Goal: Transaction & Acquisition: Purchase product/service

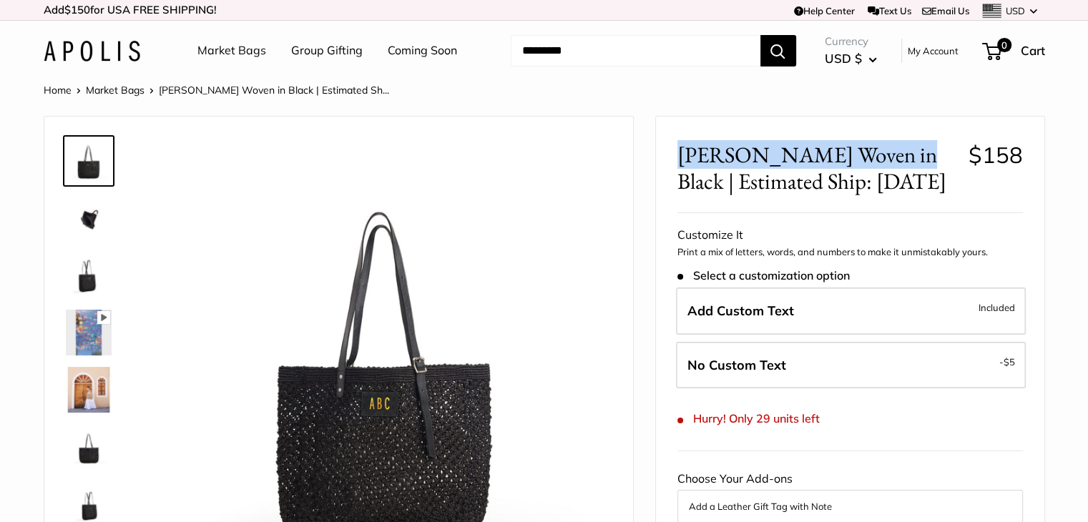
drag, startPoint x: 719, startPoint y: 152, endPoint x: 885, endPoint y: 153, distance: 166.6
click at [885, 153] on div "[PERSON_NAME] Woven in Black | Estimated Ship: [DATE] $158 Customizable Text Sa…" at bounding box center [850, 526] width 388 height 818
copy span "[PERSON_NAME] Woven in Black"
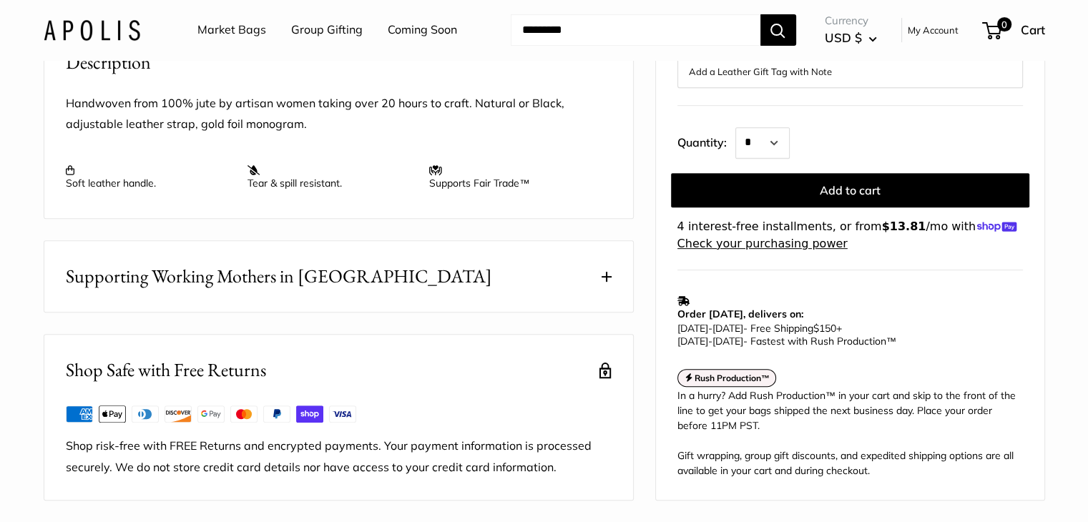
scroll to position [501, 0]
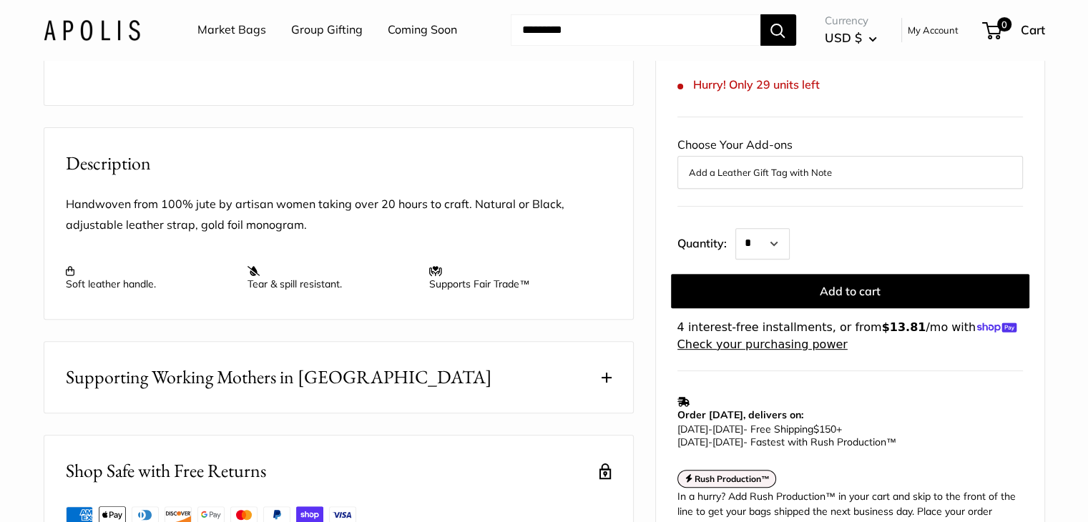
click at [251, 276] on icon at bounding box center [253, 271] width 13 height 10
drag, startPoint x: 343, startPoint y: 323, endPoint x: 246, endPoint y: 328, distance: 96.7
click at [246, 290] on tr "Soft leather handle. Tear & spill resistant. Supports Fair Trade™" at bounding box center [339, 273] width 546 height 33
copy tr "Tear & spill resistant."
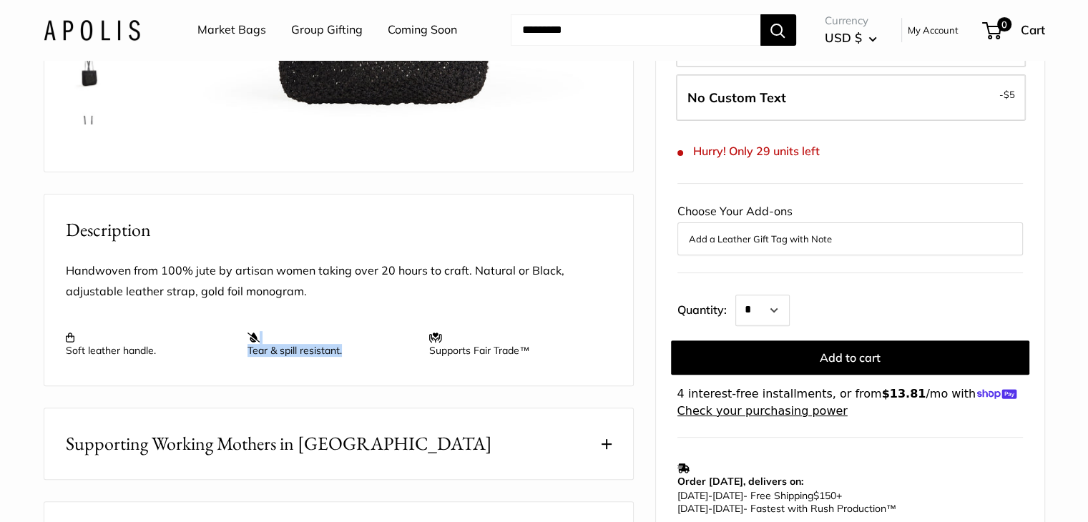
scroll to position [143, 0]
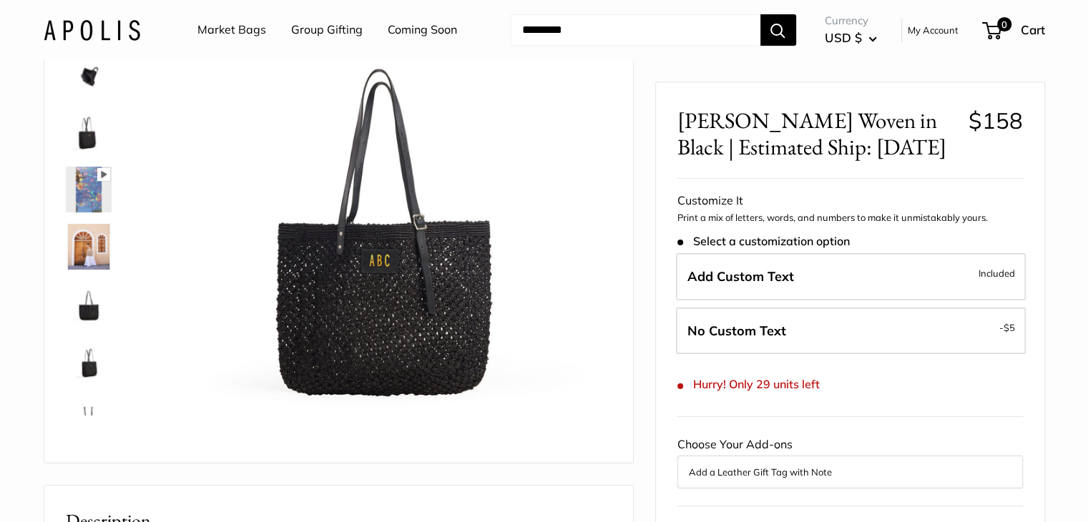
click at [83, 125] on img at bounding box center [89, 132] width 46 height 46
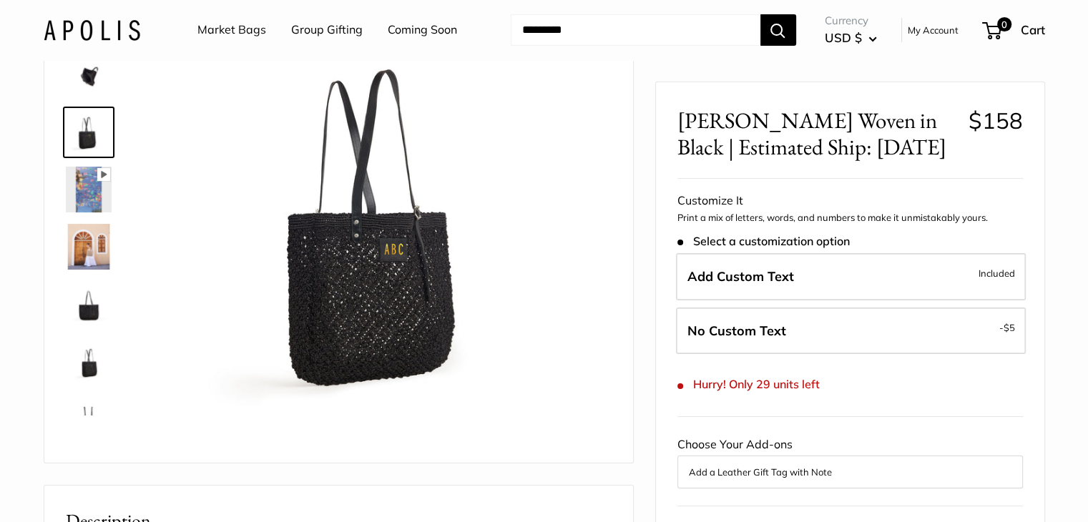
click at [89, 252] on img at bounding box center [89, 247] width 46 height 46
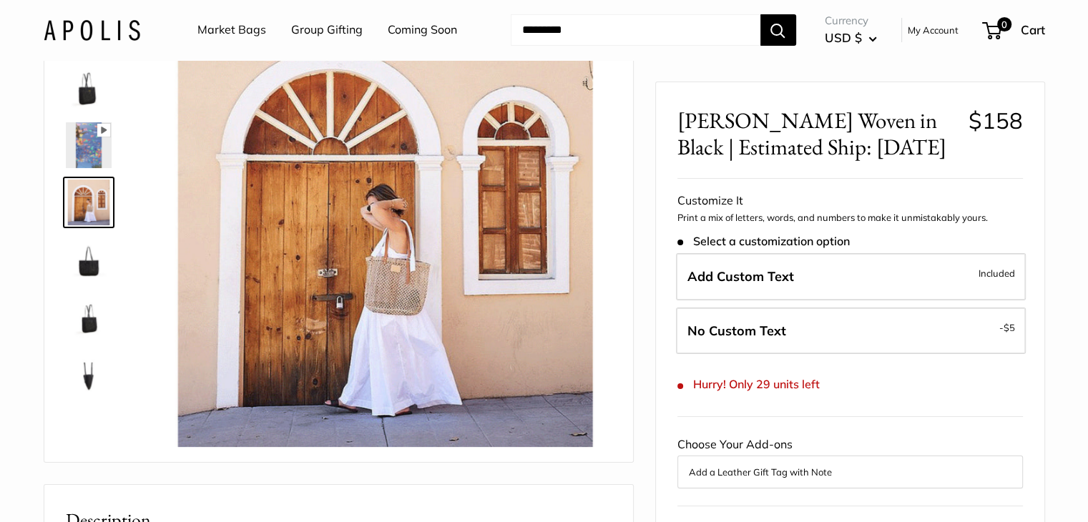
click at [82, 299] on img at bounding box center [89, 317] width 46 height 46
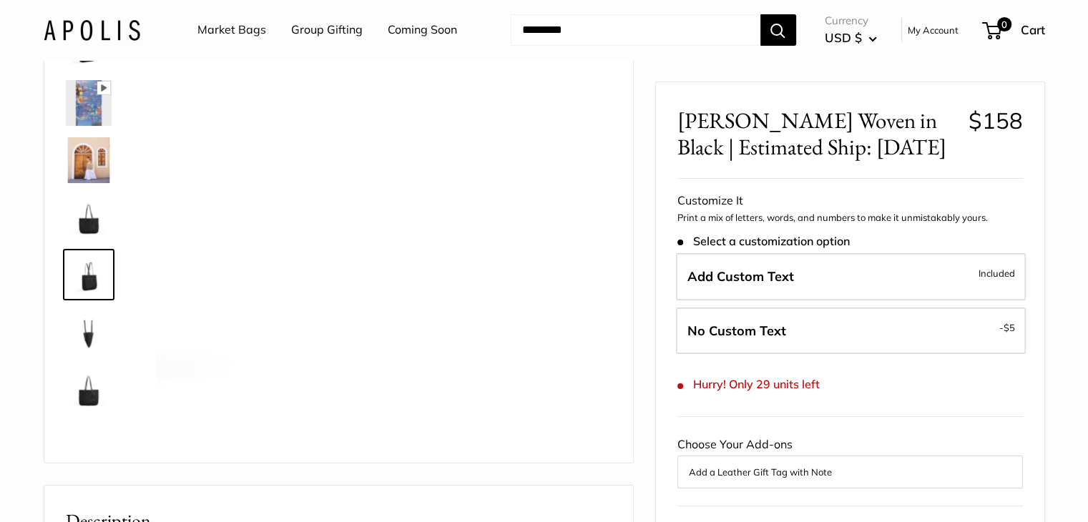
scroll to position [92, 0]
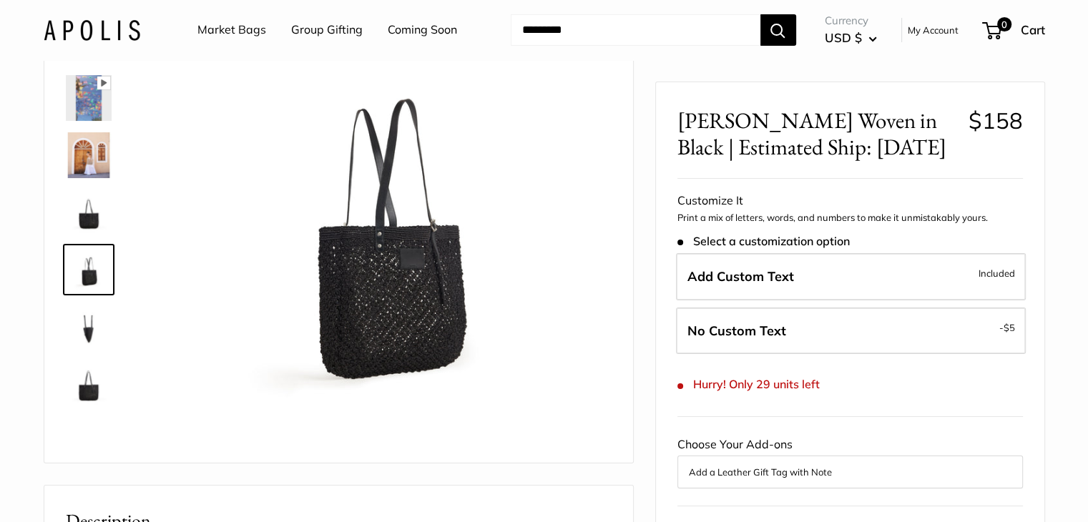
click at [80, 161] on img at bounding box center [89, 155] width 46 height 46
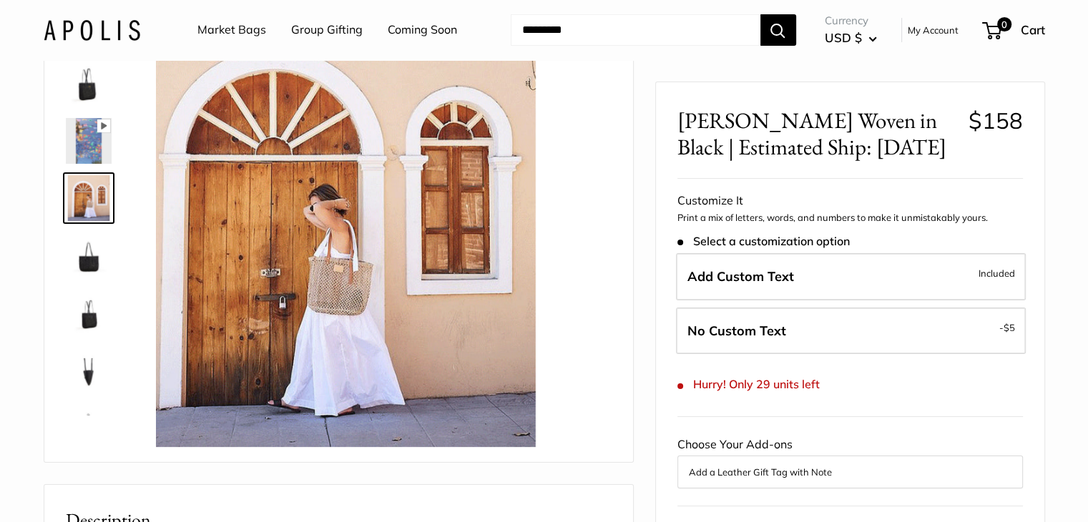
scroll to position [44, 0]
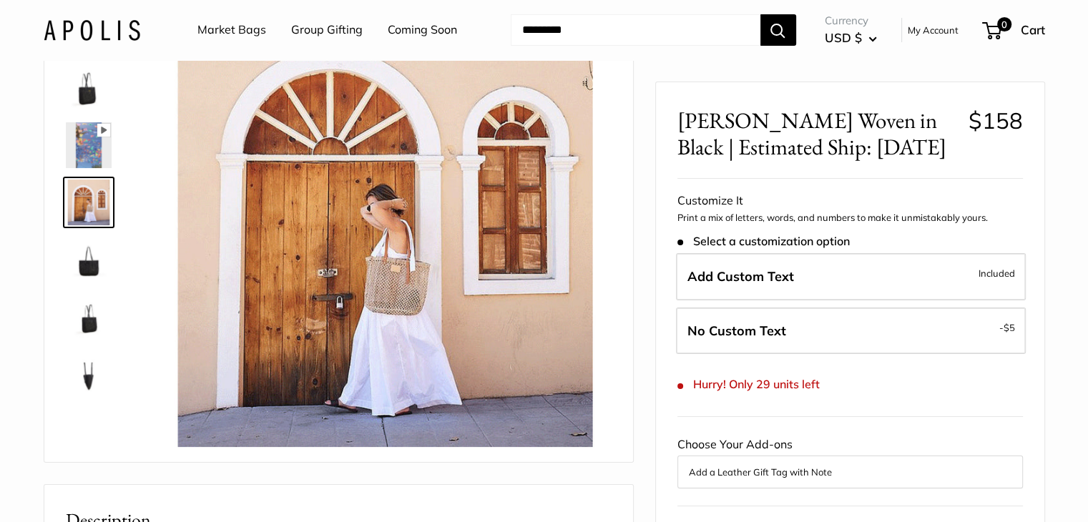
click at [94, 310] on img at bounding box center [89, 317] width 46 height 46
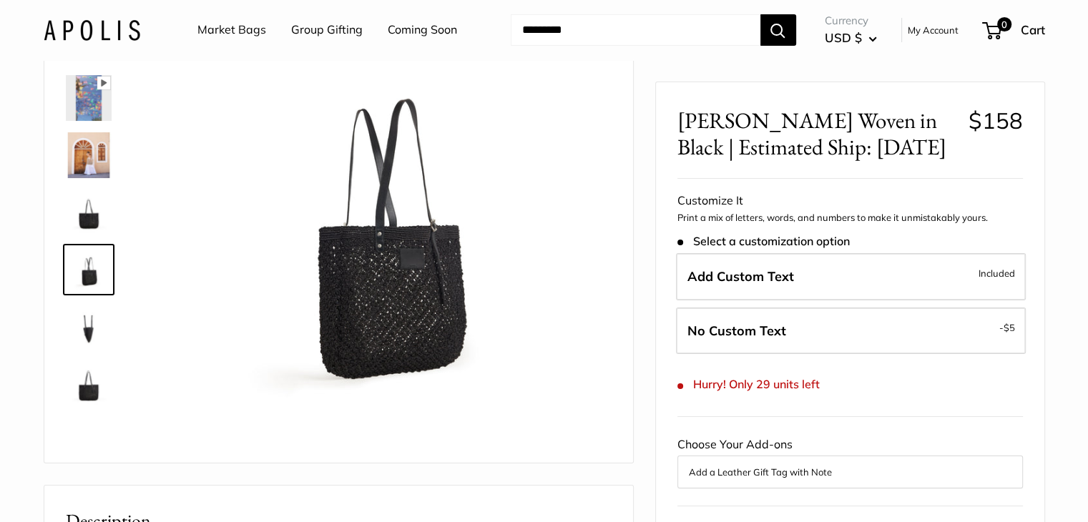
click at [77, 383] on img at bounding box center [89, 384] width 46 height 46
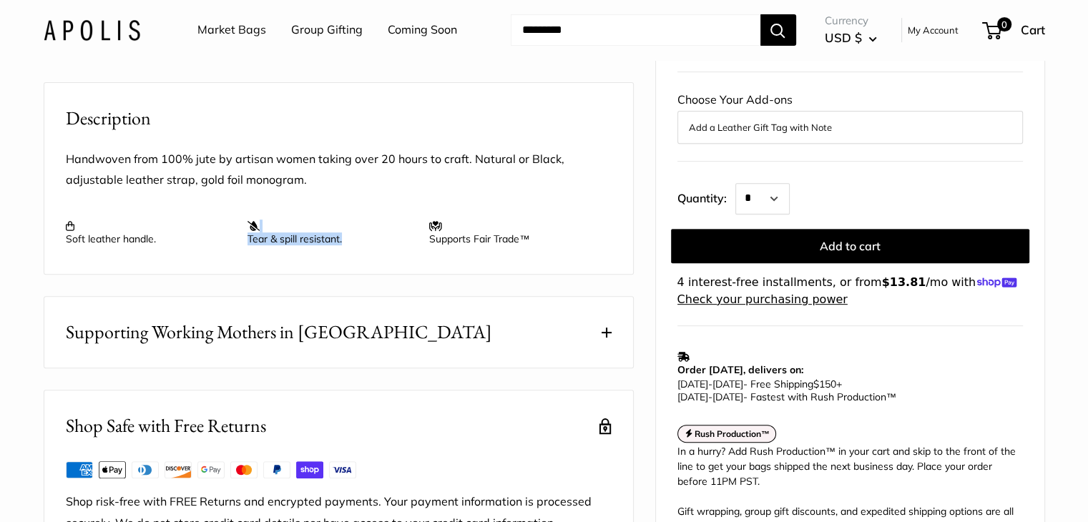
scroll to position [572, 0]
